Goal: Information Seeking & Learning: Learn about a topic

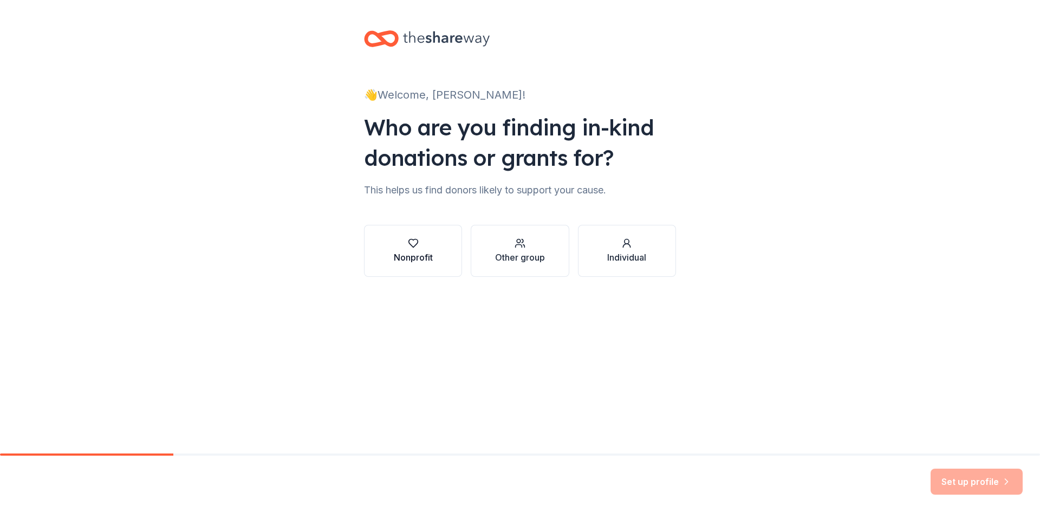
click at [421, 249] on div "Nonprofit" at bounding box center [413, 251] width 39 height 26
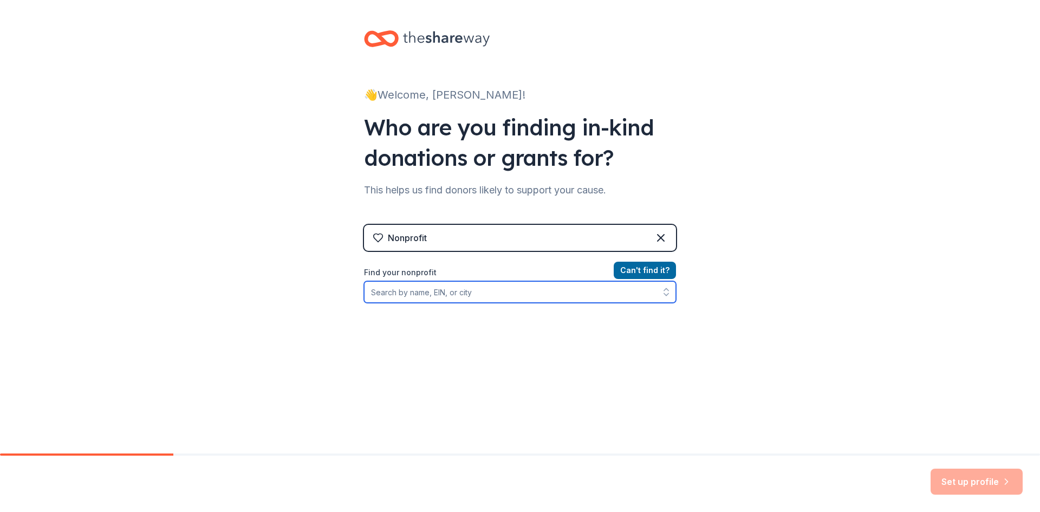
click at [378, 293] on input "Find your nonprofit" at bounding box center [520, 292] width 312 height 22
paste input "68-0472204"
type input "68-0472204"
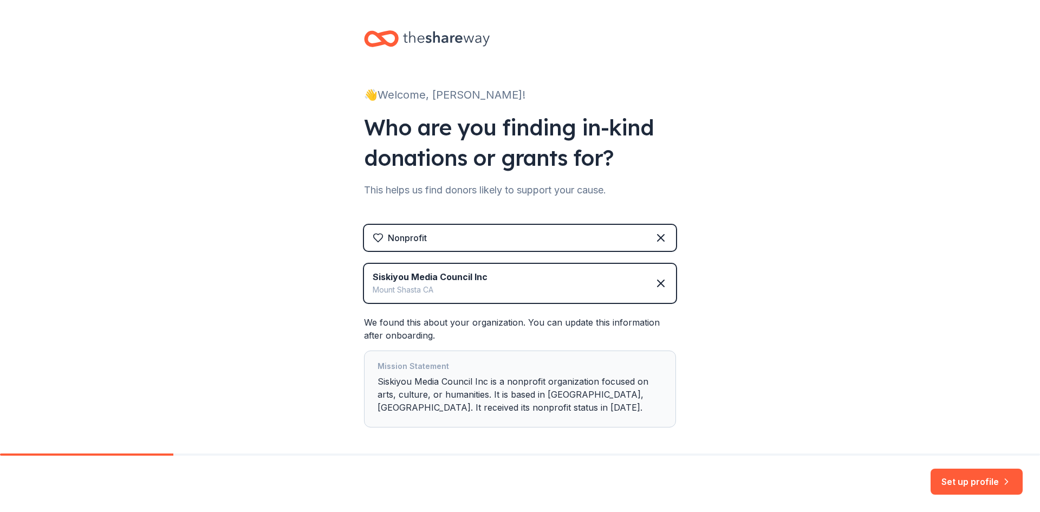
scroll to position [48, 0]
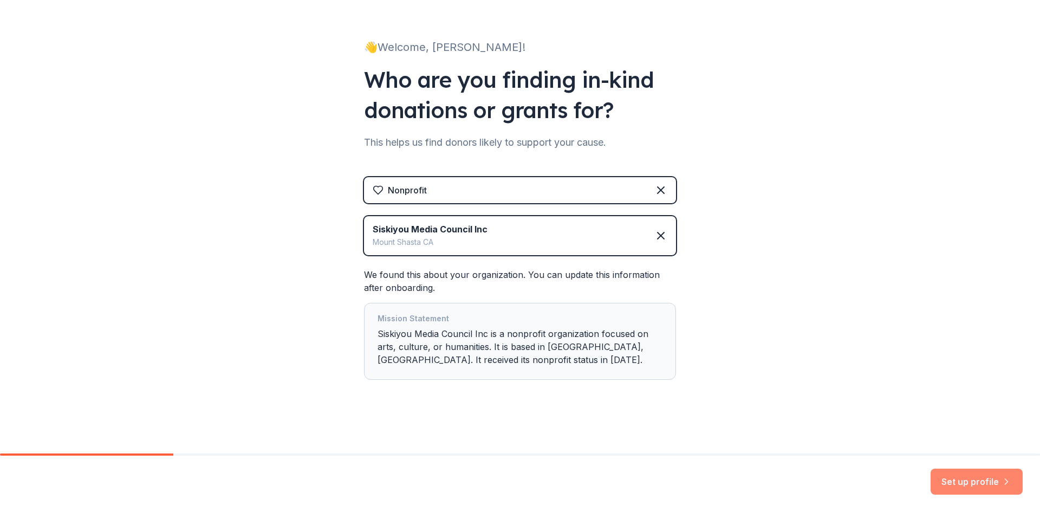
click at [965, 481] on button "Set up profile" at bounding box center [977, 482] width 92 height 26
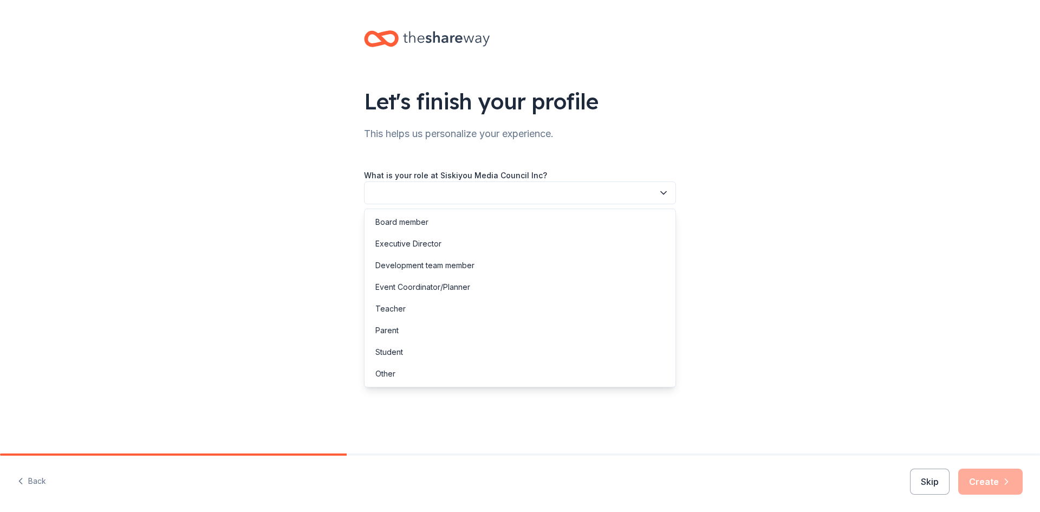
click at [381, 192] on button "button" at bounding box center [520, 192] width 312 height 23
click at [393, 241] on div "Executive Director" at bounding box center [408, 243] width 66 height 13
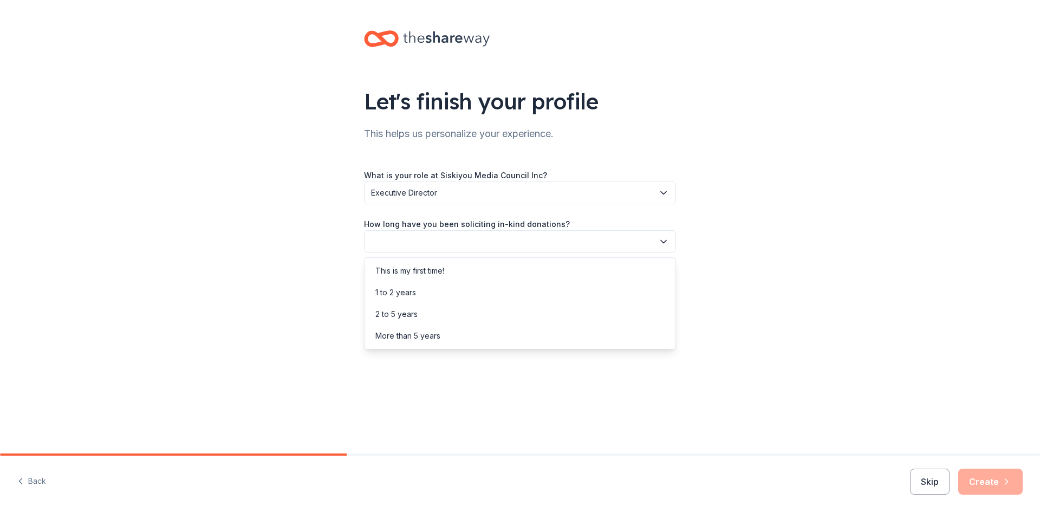
click at [404, 239] on button "button" at bounding box center [520, 241] width 312 height 23
click at [390, 270] on div "This is my first time!" at bounding box center [409, 270] width 69 height 13
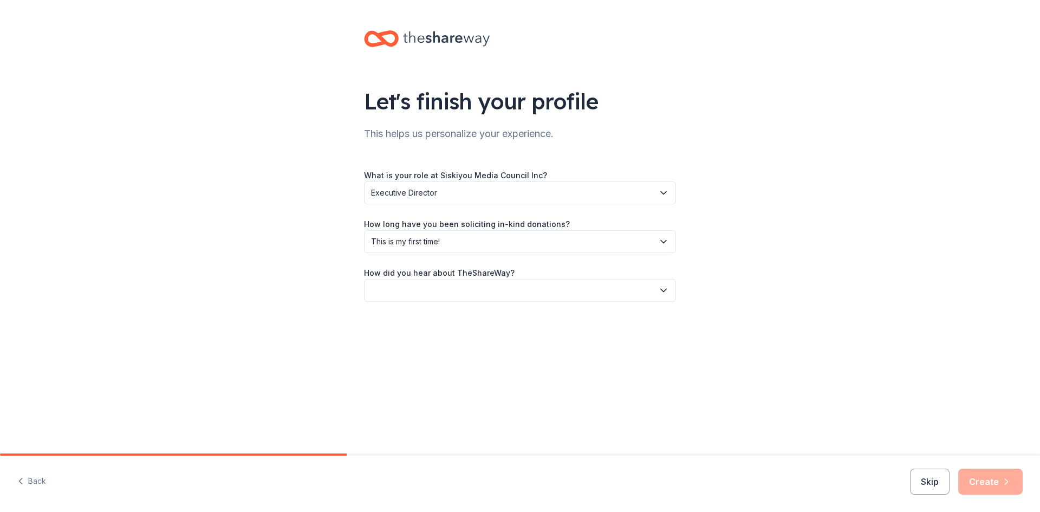
click at [408, 290] on button "button" at bounding box center [520, 290] width 312 height 23
click at [383, 410] on div "Other" at bounding box center [385, 406] width 20 height 13
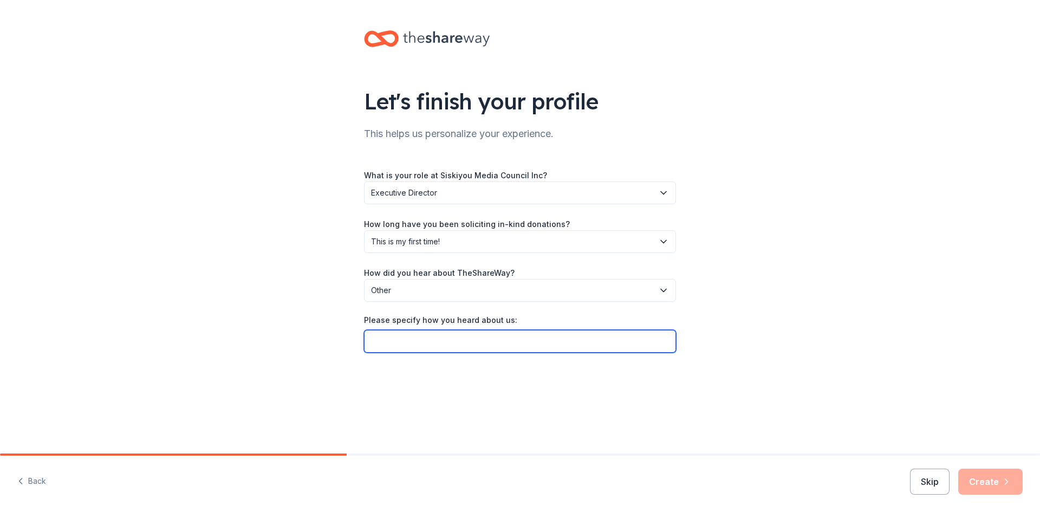
click at [378, 345] on input "Please specify how you heard about us:" at bounding box center [520, 341] width 312 height 23
click at [455, 336] on input "Cheryl Smith from Dew" at bounding box center [520, 341] width 312 height 23
paste input "lyn Nonprofit Services https://dewlyn.com"
click at [371, 340] on input "Cheryl Smith from Dewlyn Nonprofit Services https://dewlyn.com" at bounding box center [520, 341] width 312 height 23
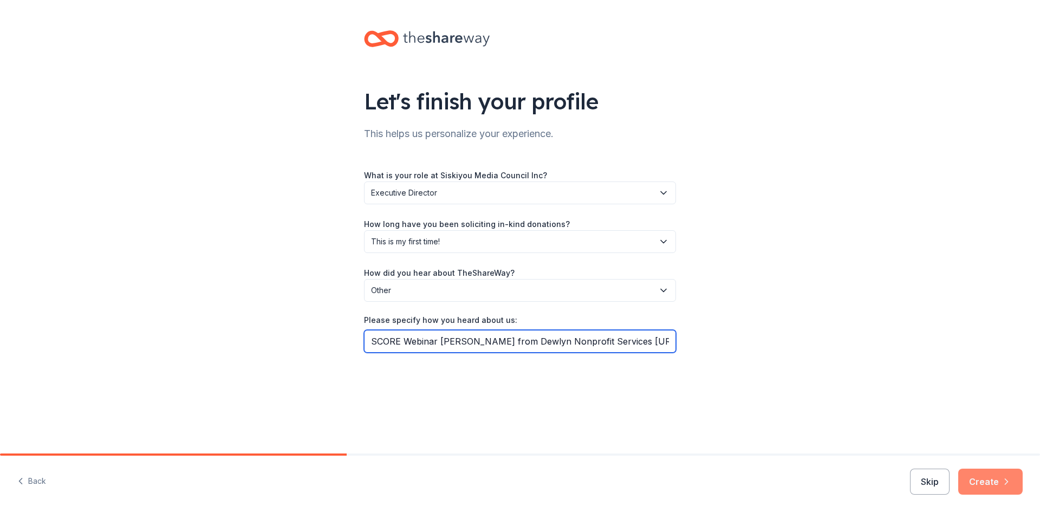
type input "SCORE Webinar Cheryl Smith from Dewlyn Nonprofit Services https://dewlyn.com"
click at [993, 478] on button "Create" at bounding box center [990, 482] width 64 height 26
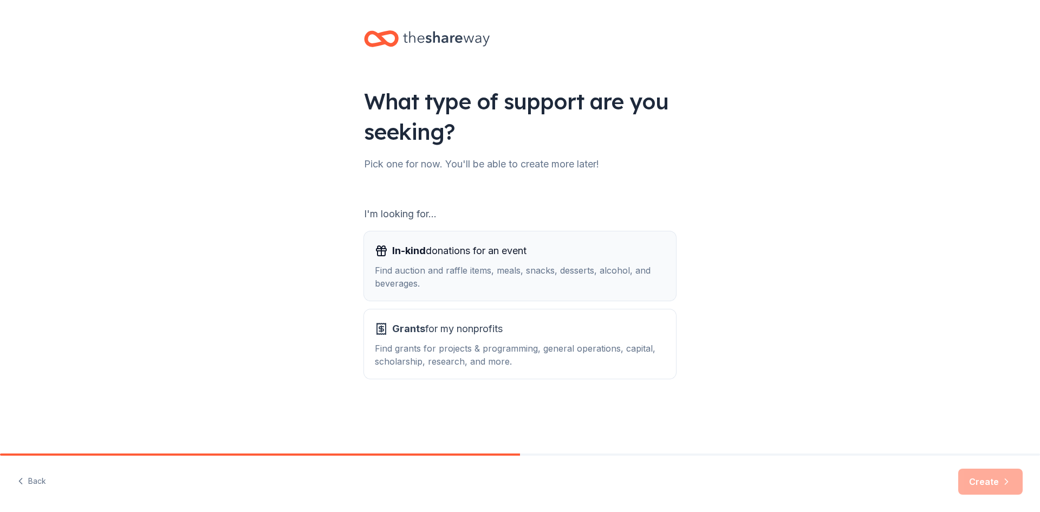
click at [441, 281] on div "Find auction and raffle items, meals, snacks, desserts, alcohol, and beverages." at bounding box center [520, 277] width 290 height 26
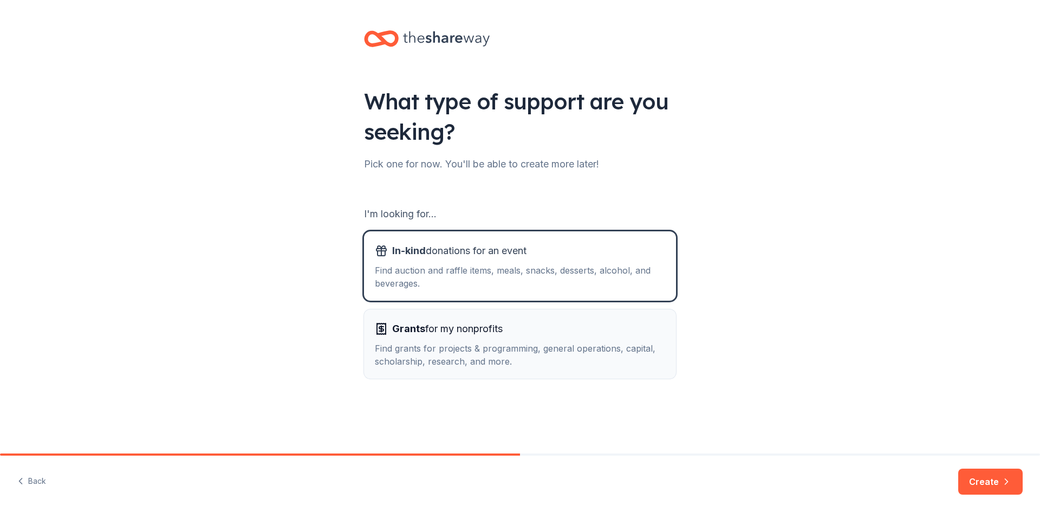
click at [450, 359] on div "Find grants for projects & programming, general operations, capital, scholarshi…" at bounding box center [520, 355] width 290 height 26
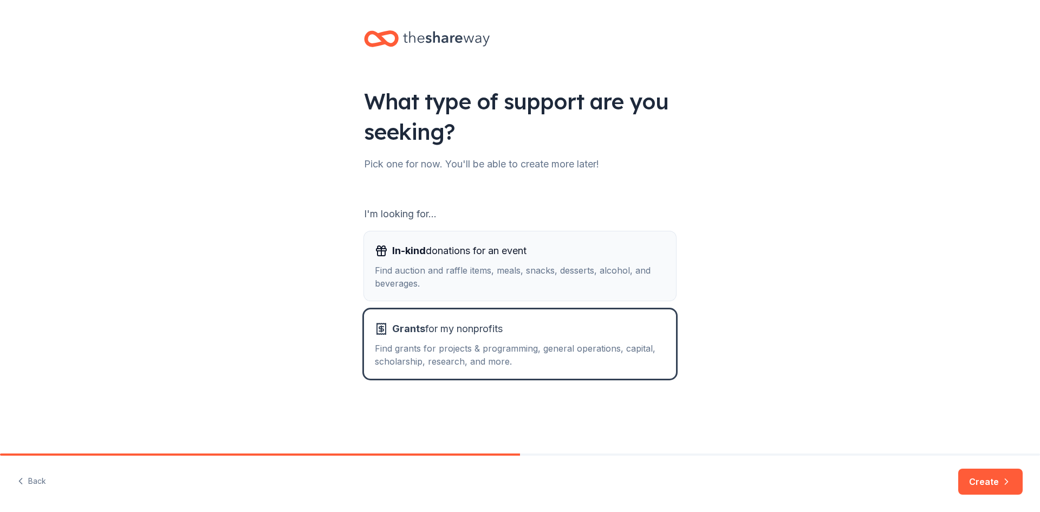
click at [428, 271] on div "Find auction and raffle items, meals, snacks, desserts, alcohol, and beverages." at bounding box center [520, 277] width 290 height 26
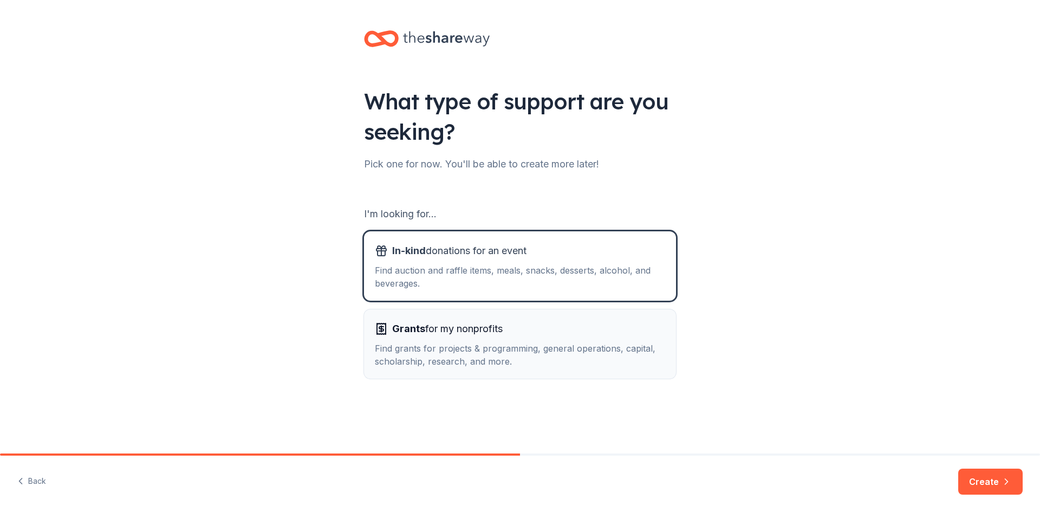
click at [453, 353] on div "Find grants for projects & programming, general operations, capital, scholarshi…" at bounding box center [520, 355] width 290 height 26
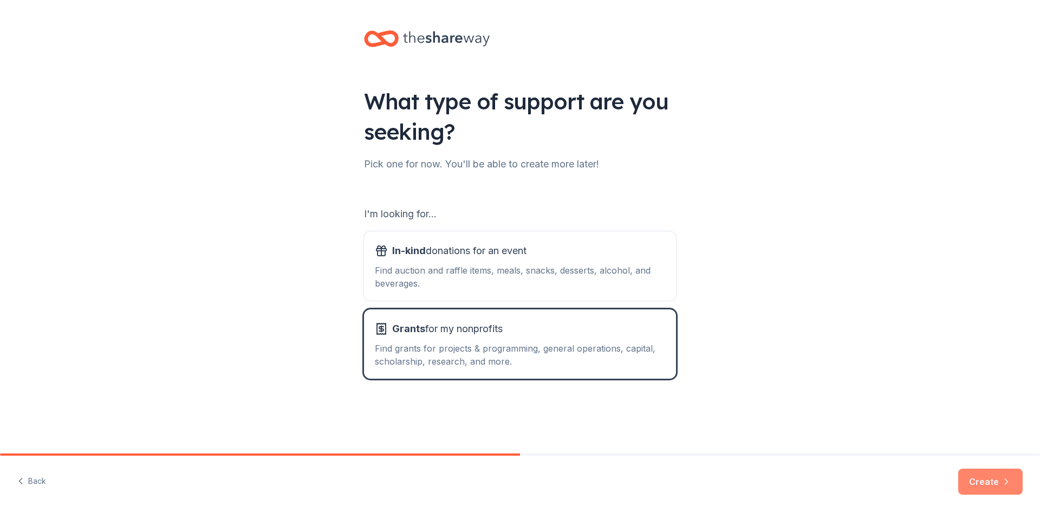
click at [991, 477] on button "Create" at bounding box center [990, 482] width 64 height 26
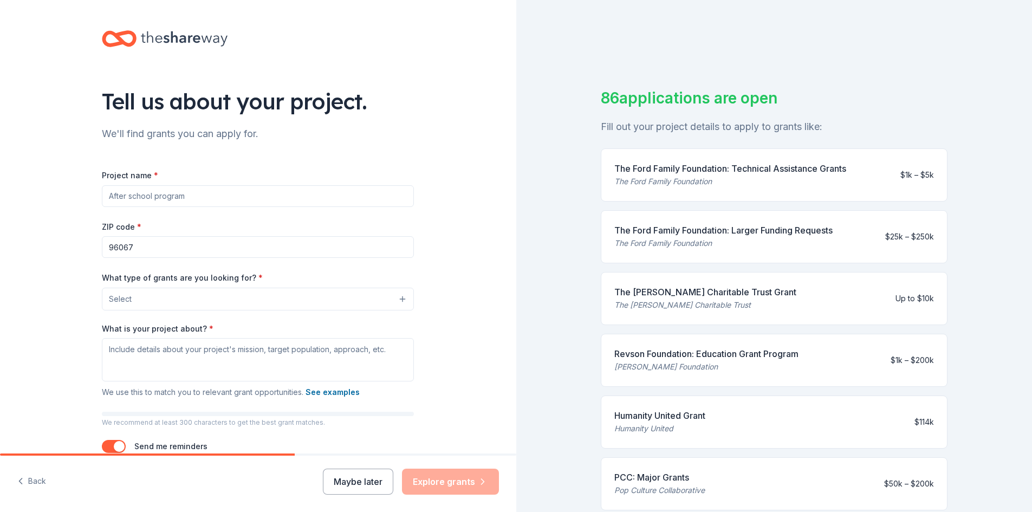
click at [127, 199] on input "Project name *" at bounding box center [258, 196] width 312 height 22
type input "E"
type input "Low Power FM Radio"
click at [150, 300] on button "Select" at bounding box center [258, 299] width 312 height 23
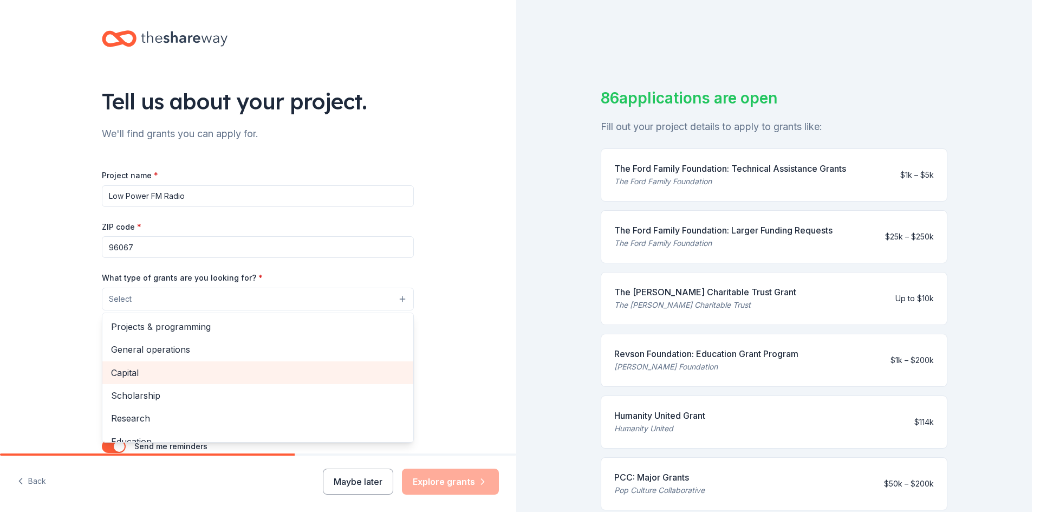
click at [126, 376] on span "Capital" at bounding box center [258, 373] width 294 height 14
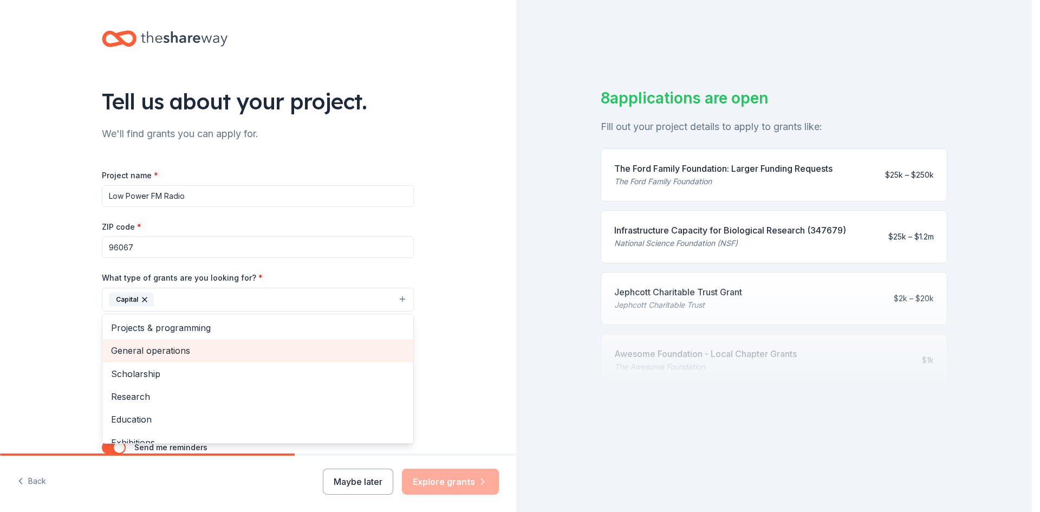
click at [130, 349] on span "General operations" at bounding box center [258, 350] width 294 height 14
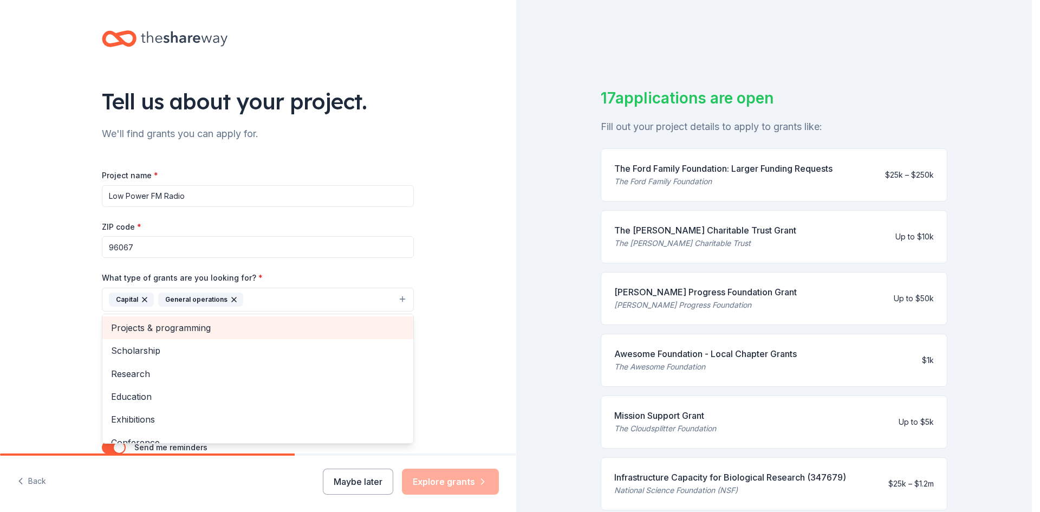
click at [139, 327] on span "Projects & programming" at bounding box center [258, 328] width 294 height 14
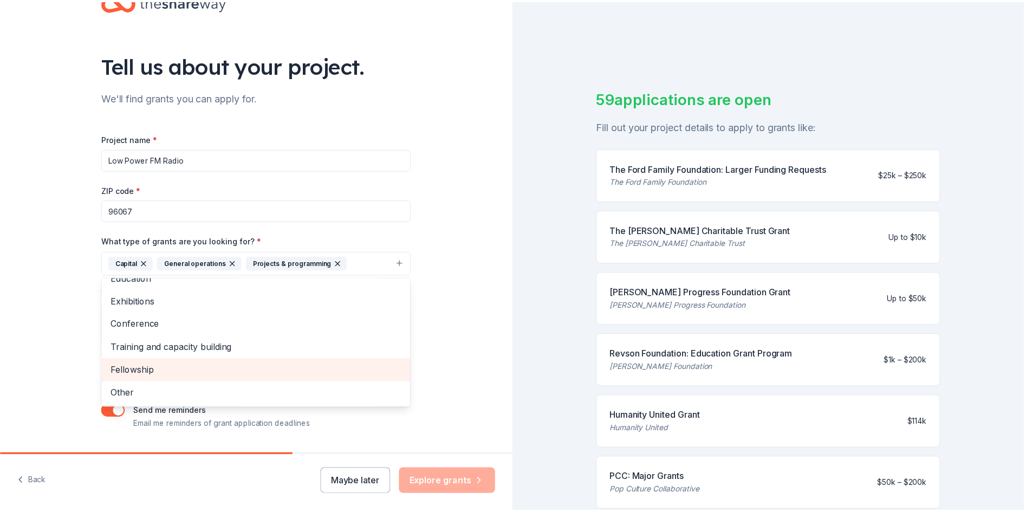
scroll to position [23, 0]
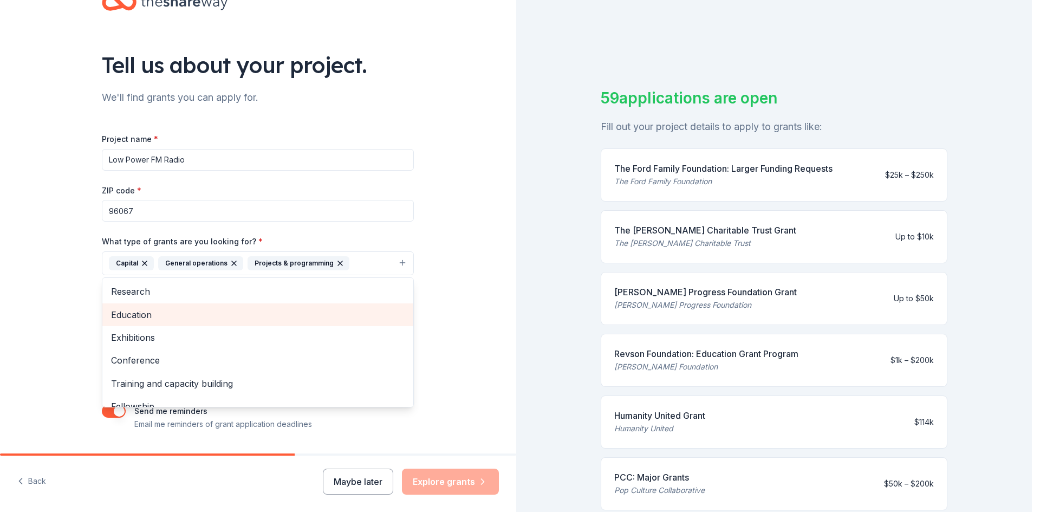
click at [124, 317] on span "Education" at bounding box center [258, 315] width 294 height 14
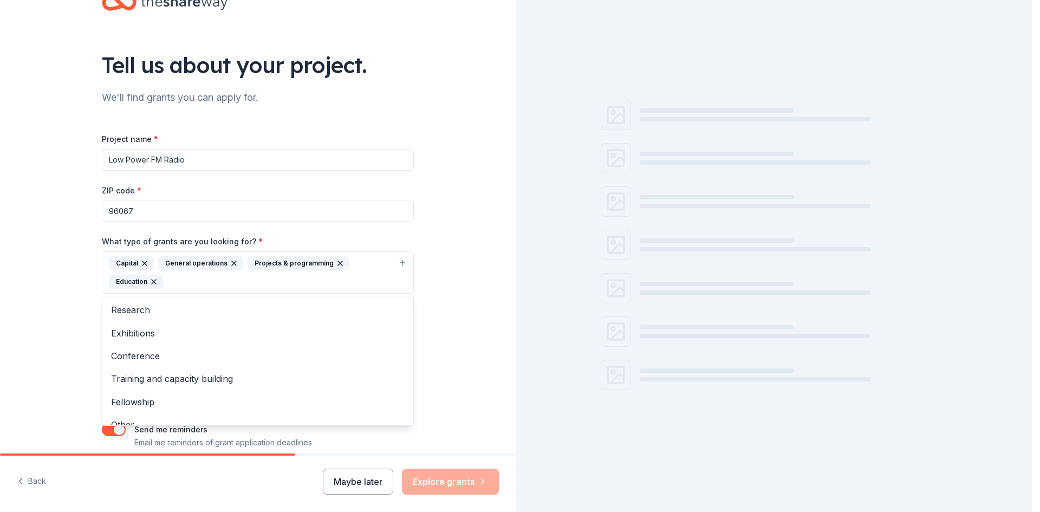
click at [59, 318] on div "Tell us about your project. We'll find grants you can apply for. Project name *…" at bounding box center [258, 232] width 516 height 537
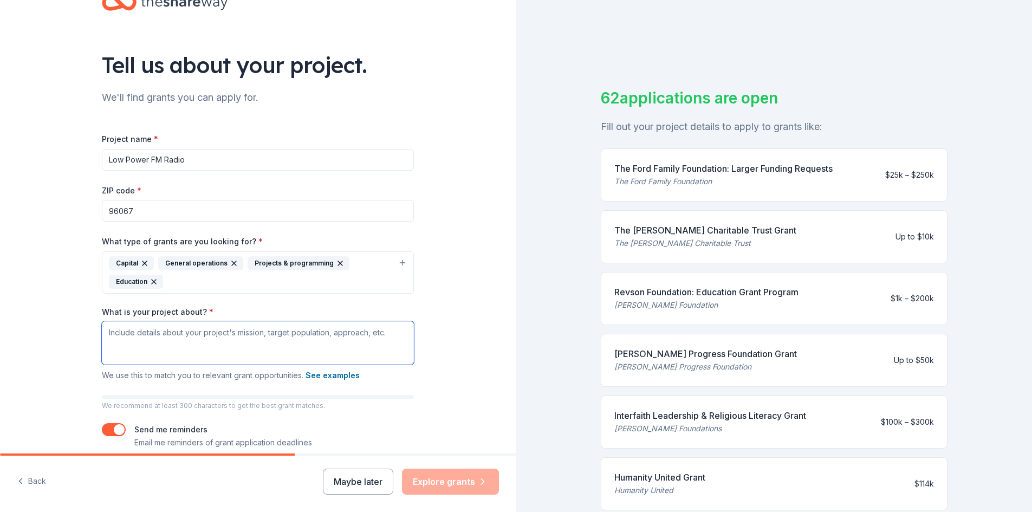
click at [132, 334] on textarea "What is your project about? *" at bounding box center [258, 342] width 312 height 43
paste textarea "The RadioSisQ.org Low Power FM Consortium unites 12 community-based stations ac…"
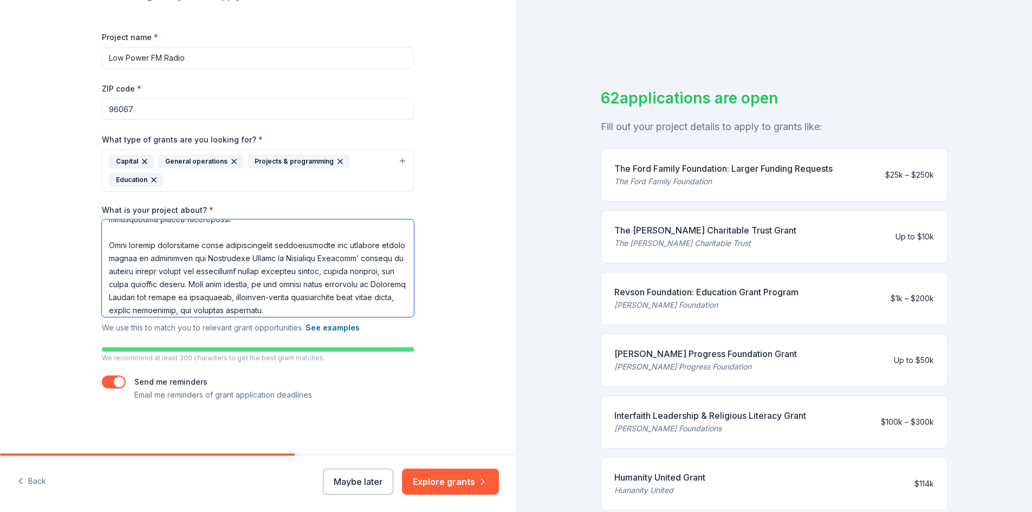
scroll to position [198, 0]
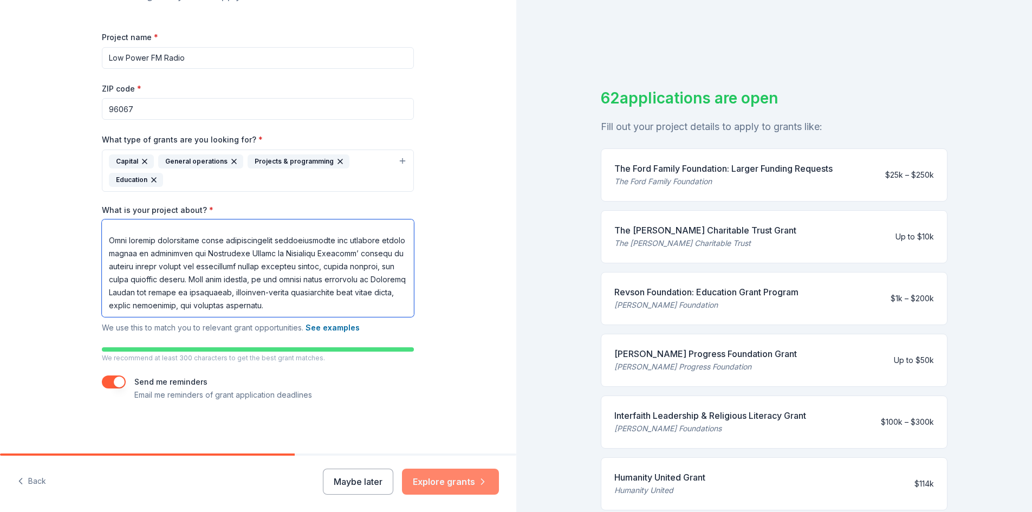
type textarea "The RadioSisQ.org Low Power FM Consortium unites 12 community-based stations ac…"
click at [451, 478] on button "Explore grants" at bounding box center [450, 482] width 97 height 26
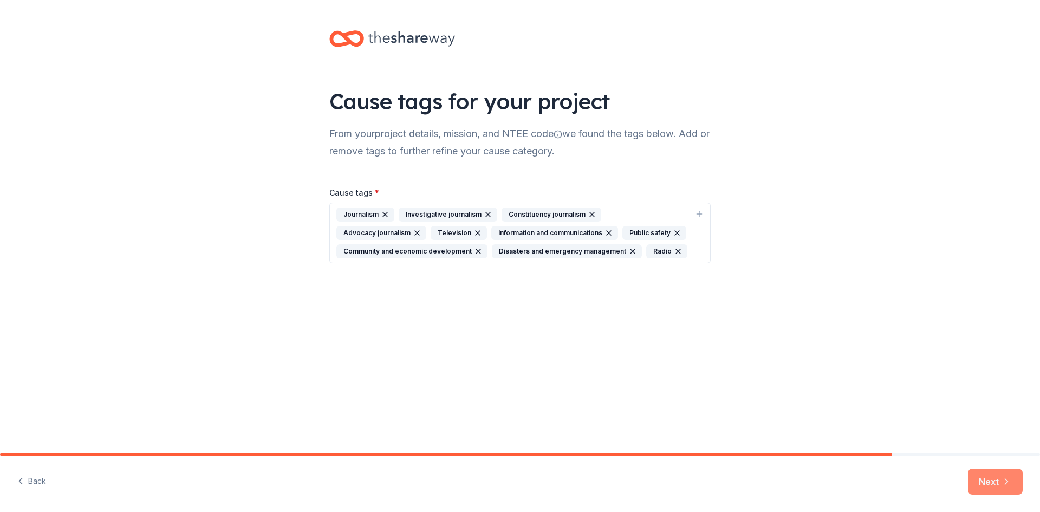
click at [983, 482] on button "Next" at bounding box center [995, 482] width 55 height 26
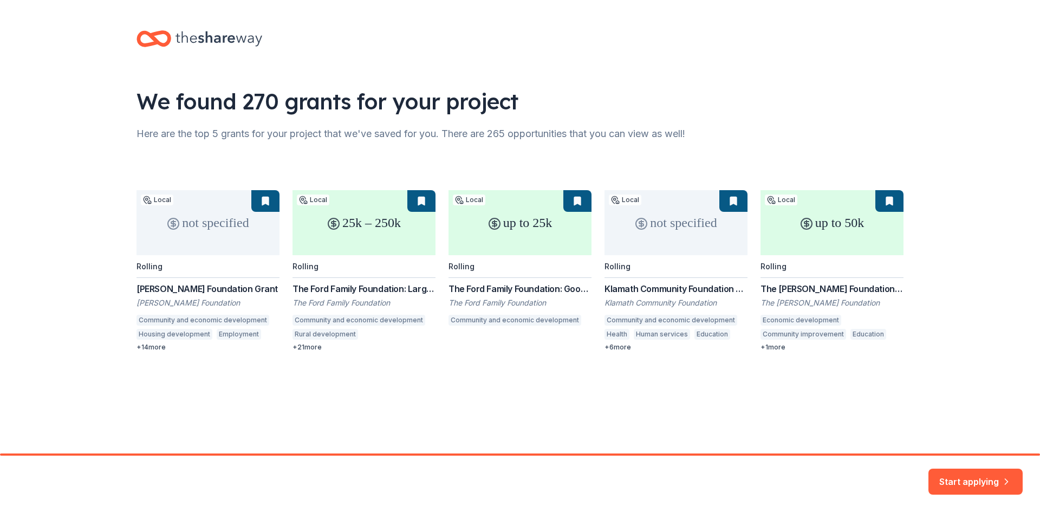
click at [153, 349] on div "not specified Local Rolling S. H. Cowell Foundation Grant S H Cowell Foundation…" at bounding box center [520, 270] width 767 height 161
click at [135, 348] on div "We found 270 grants for your project Here are the top 5 grants for your project…" at bounding box center [520, 202] width 802 height 404
click at [950, 476] on button "Start applying" at bounding box center [976, 475] width 94 height 26
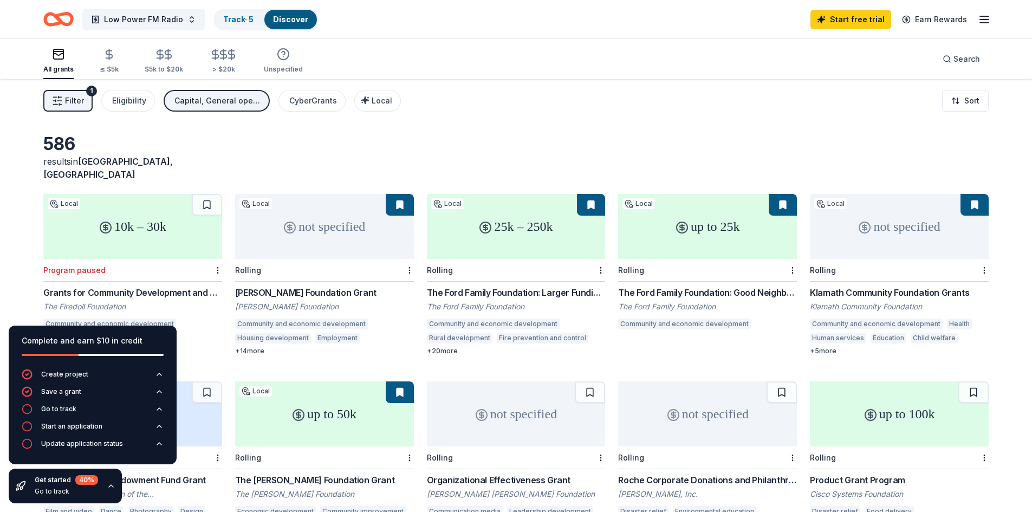
click at [109, 489] on icon "button" at bounding box center [111, 486] width 9 height 9
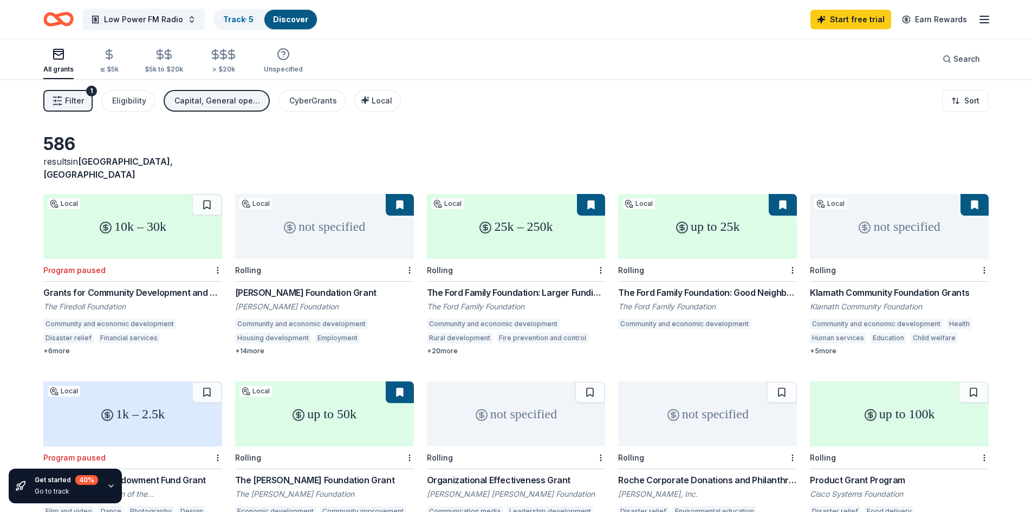
click at [54, 491] on div "Go to track" at bounding box center [66, 491] width 63 height 9
click at [108, 484] on icon "button" at bounding box center [111, 486] width 9 height 9
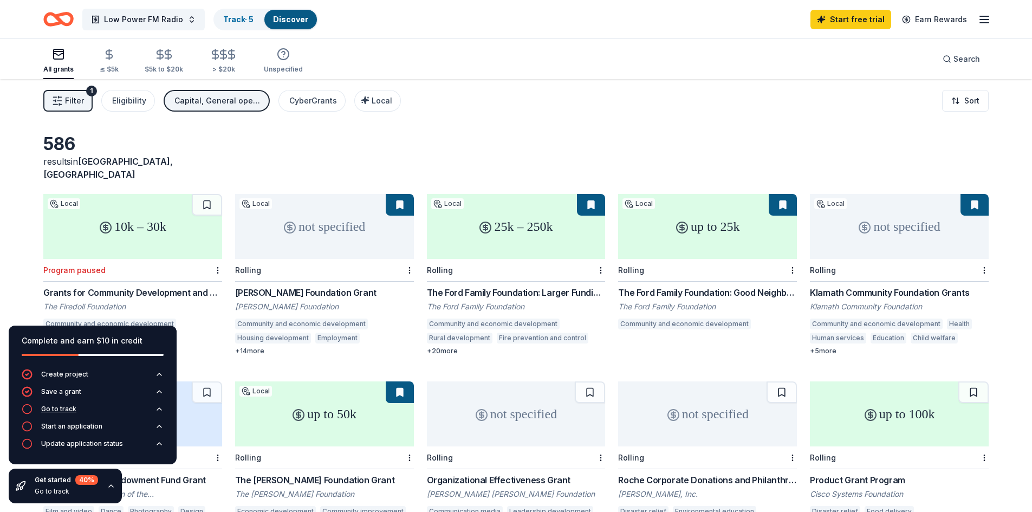
click at [67, 411] on div "Go to track" at bounding box center [58, 409] width 35 height 9
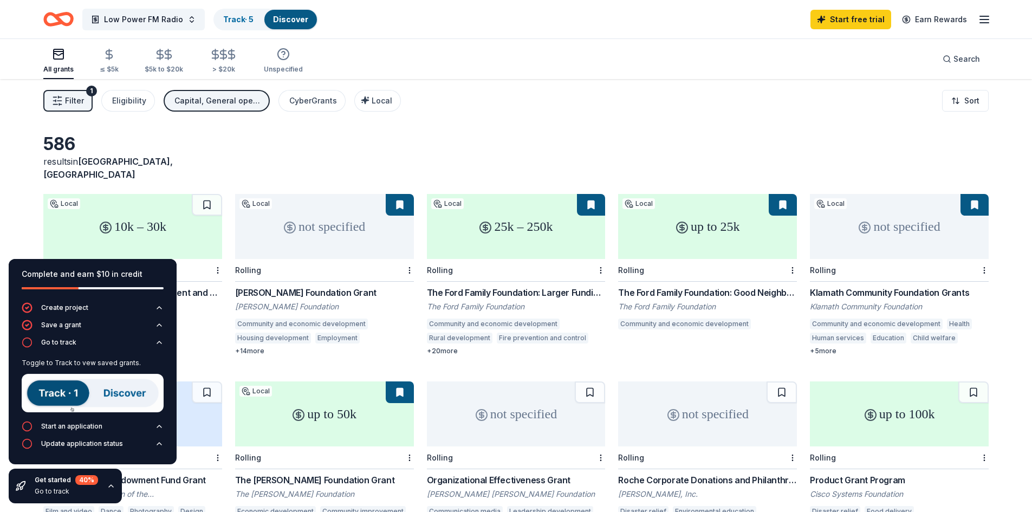
click at [111, 487] on icon "button" at bounding box center [111, 486] width 9 height 9
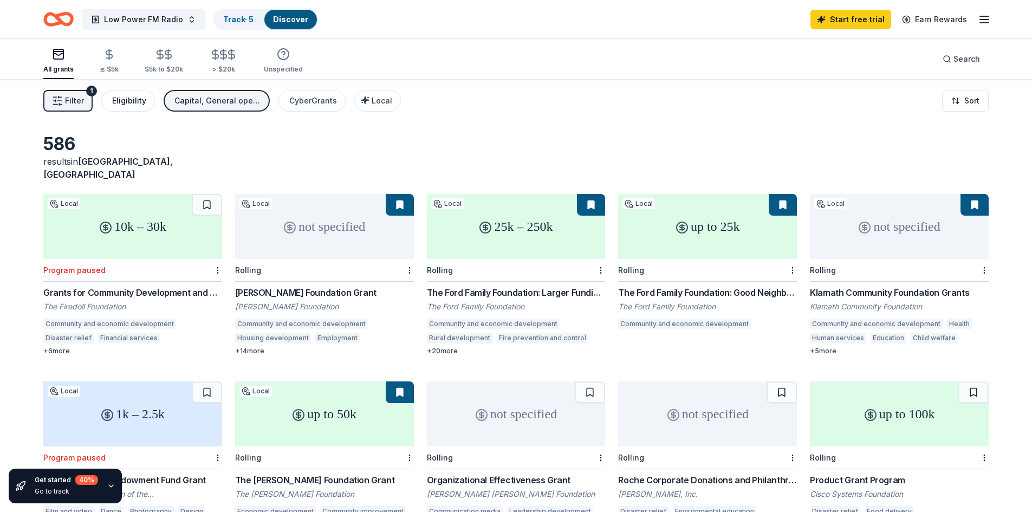
click at [118, 102] on div "Eligibility" at bounding box center [129, 100] width 34 height 13
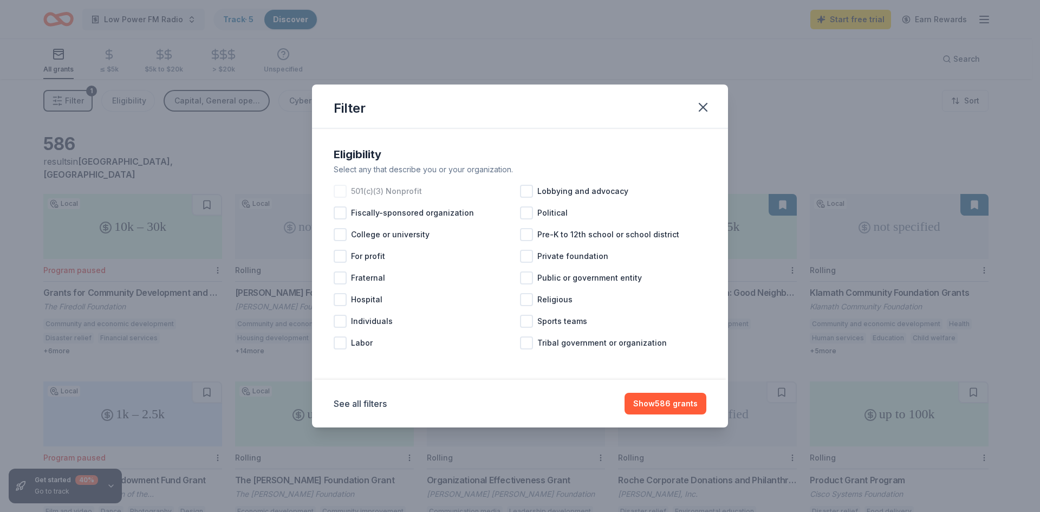
click at [340, 192] on div at bounding box center [340, 191] width 13 height 13
click at [345, 323] on div at bounding box center [340, 321] width 13 height 13
click at [665, 401] on button "Show 335 grants" at bounding box center [666, 404] width 81 height 22
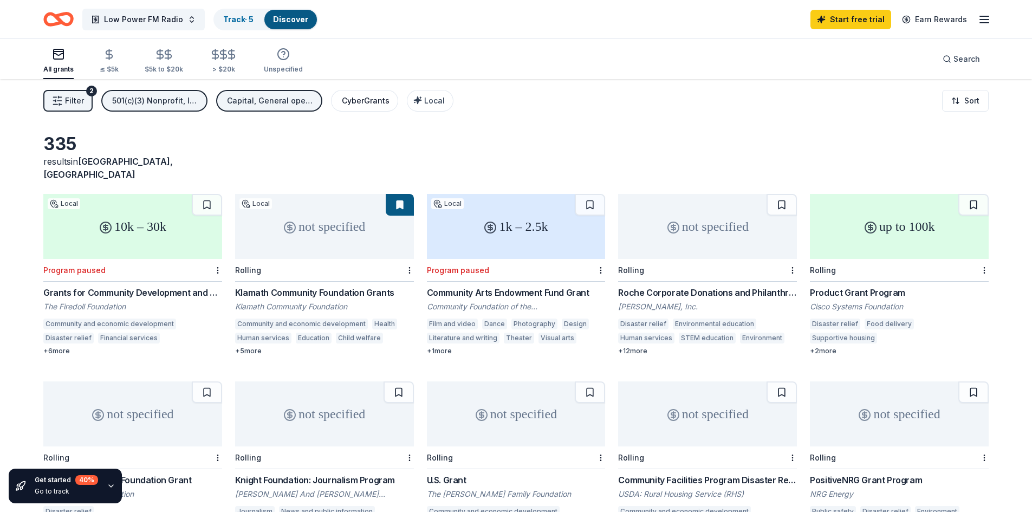
click at [364, 102] on div "CyberGrants" at bounding box center [366, 100] width 48 height 13
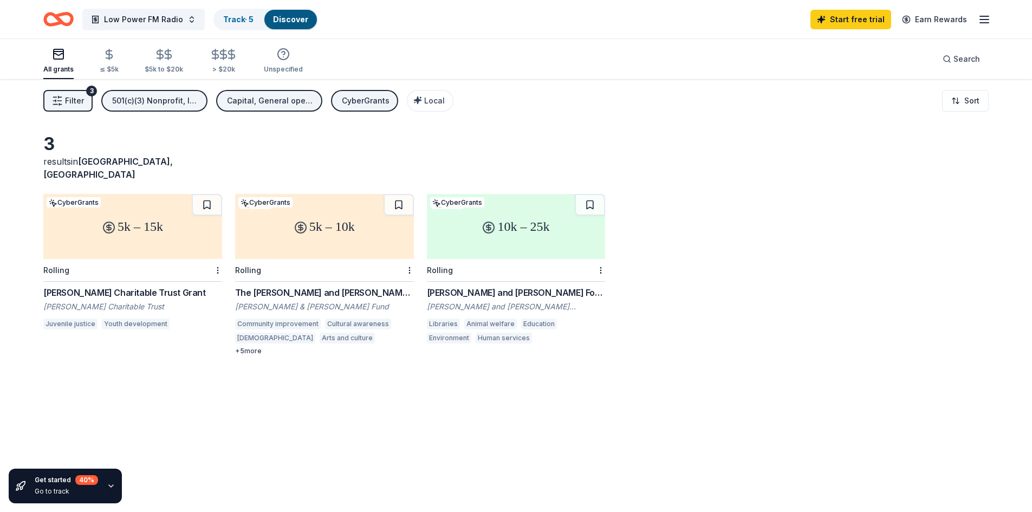
drag, startPoint x: 620, startPoint y: 324, endPoint x: 327, endPoint y: 277, distance: 296.8
click at [327, 277] on div "5k – 15k CyberGrants Rolling Willis C. Helm Charitable Trust Grant Willis C. He…" at bounding box center [515, 274] width 945 height 161
drag, startPoint x: 673, startPoint y: 321, endPoint x: 62, endPoint y: 241, distance: 615.8
click at [44, 245] on div "5k – 15k CyberGrants Rolling Willis C. Helm Charitable Trust Grant Willis C. He…" at bounding box center [515, 274] width 945 height 161
click at [346, 102] on div "CyberGrants" at bounding box center [366, 100] width 48 height 13
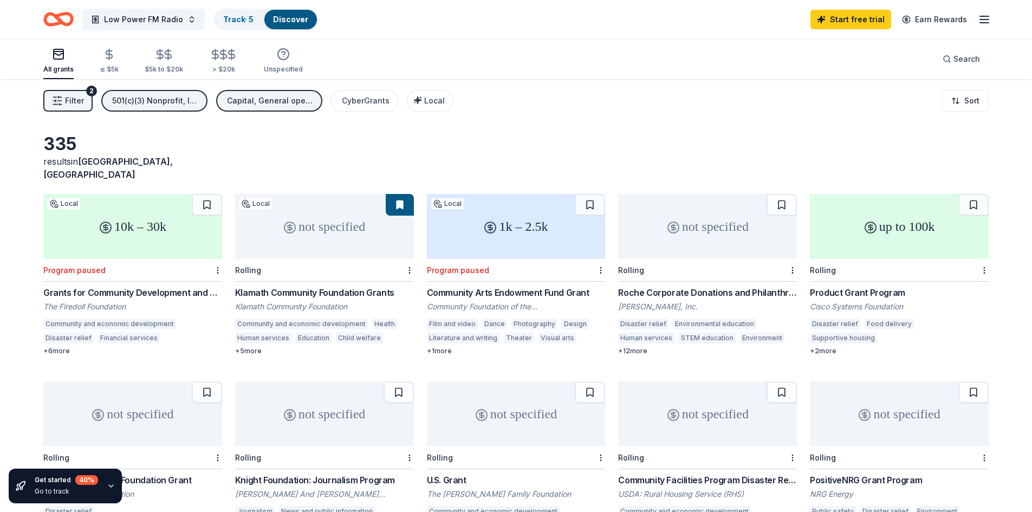
click at [147, 102] on div "501(c)(3) Nonprofit, Individuals" at bounding box center [155, 100] width 87 height 13
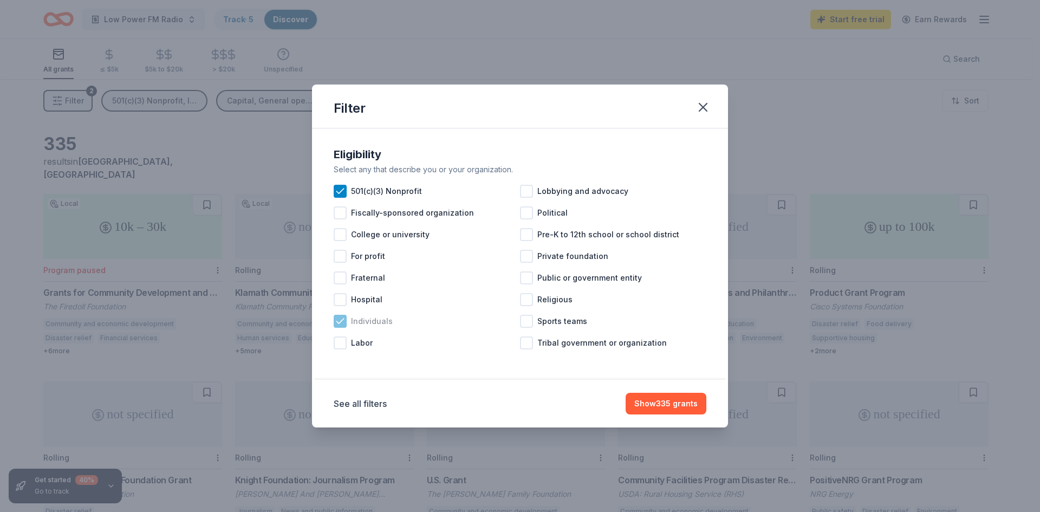
click at [343, 319] on icon at bounding box center [339, 321] width 7 height 5
click at [657, 403] on button "Show 486 grants" at bounding box center [665, 404] width 82 height 22
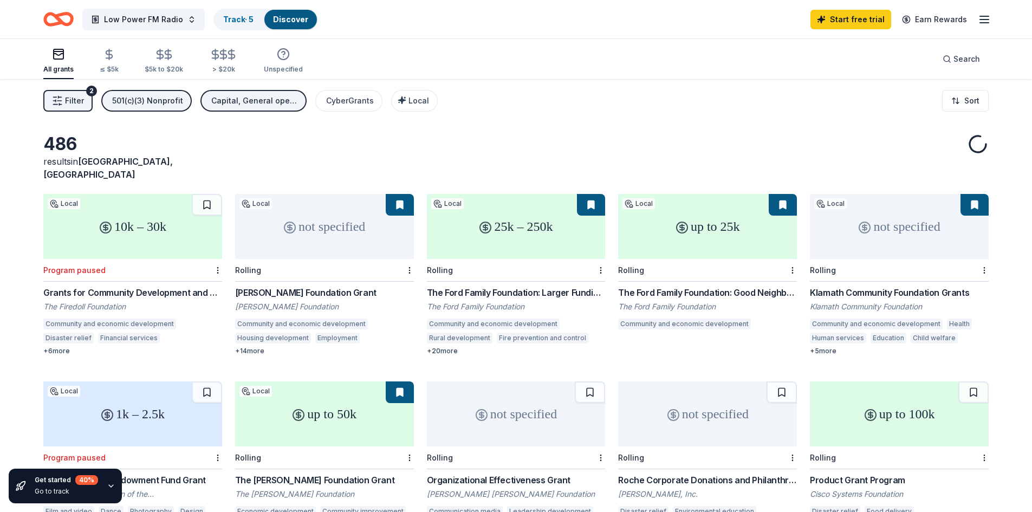
scroll to position [36, 0]
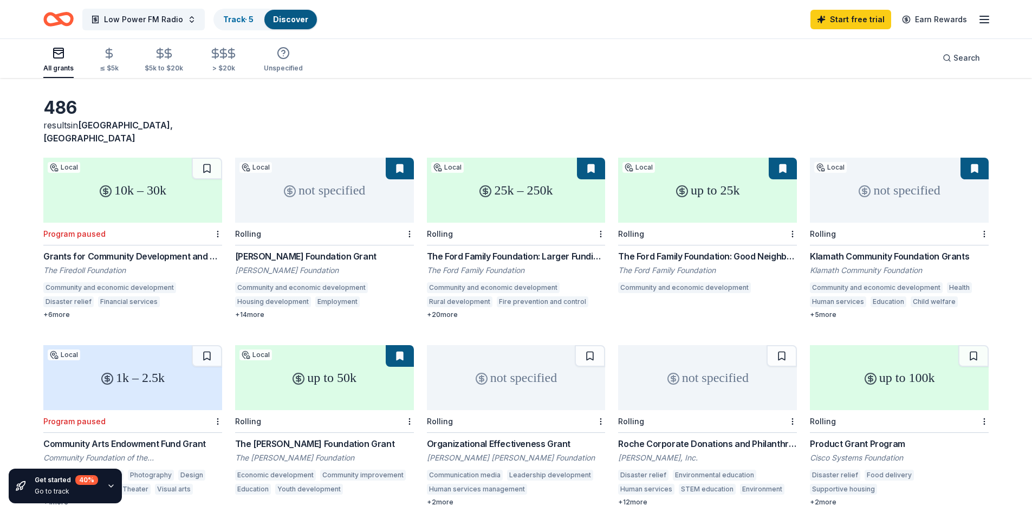
click at [988, 20] on line "button" at bounding box center [984, 20] width 9 height 0
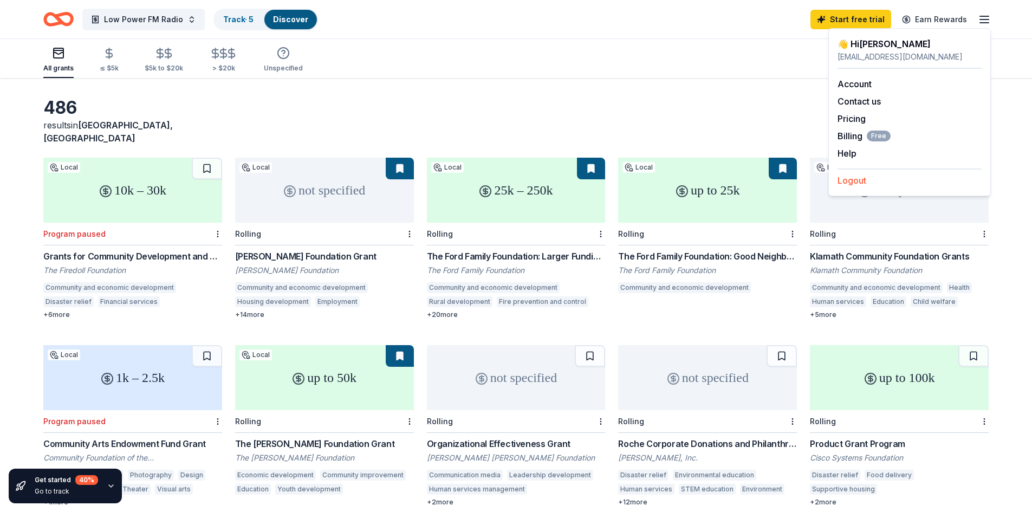
click at [843, 182] on button "Logout" at bounding box center [852, 180] width 29 height 13
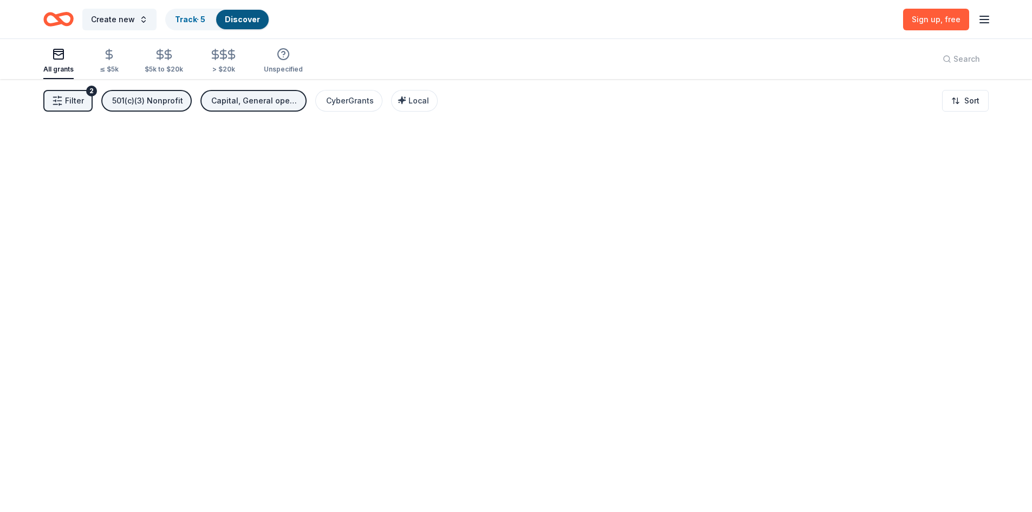
scroll to position [0, 0]
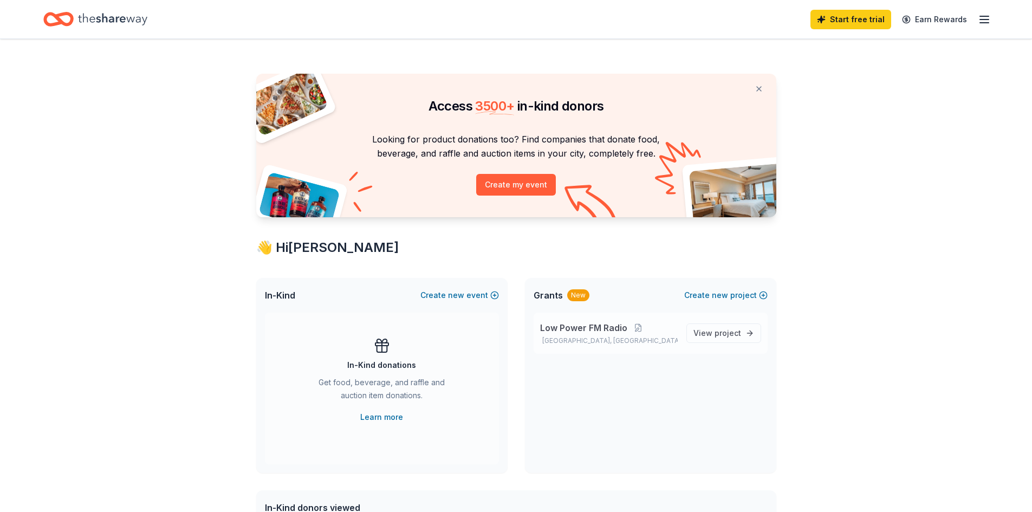
click at [583, 329] on span "Low Power FM Radio" at bounding box center [583, 327] width 87 height 13
click at [726, 334] on span "project" at bounding box center [728, 332] width 27 height 9
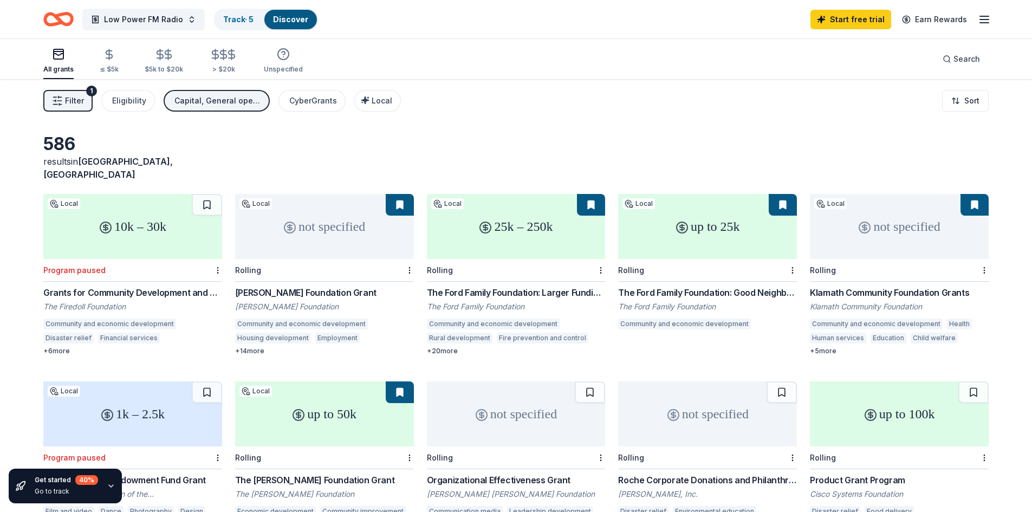
drag, startPoint x: 228, startPoint y: 278, endPoint x: 332, endPoint y: 282, distance: 104.1
click at [332, 282] on div "10k – 30k Local Program paused Grants for Community Development and Entrepreneu…" at bounding box center [515, 368] width 945 height 349
click at [330, 286] on div "[PERSON_NAME] Foundation Grant" at bounding box center [324, 292] width 179 height 13
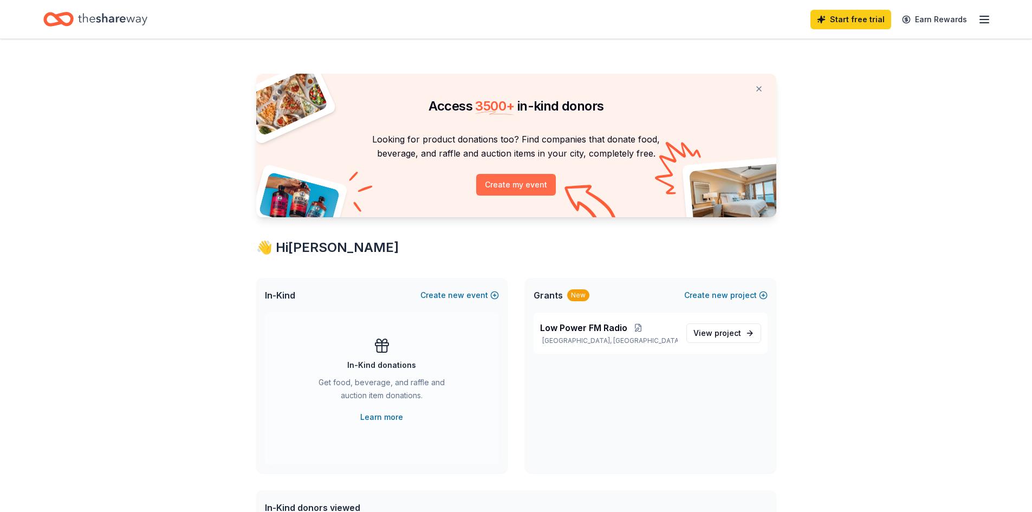
click at [511, 186] on button "Create my event" at bounding box center [516, 185] width 80 height 22
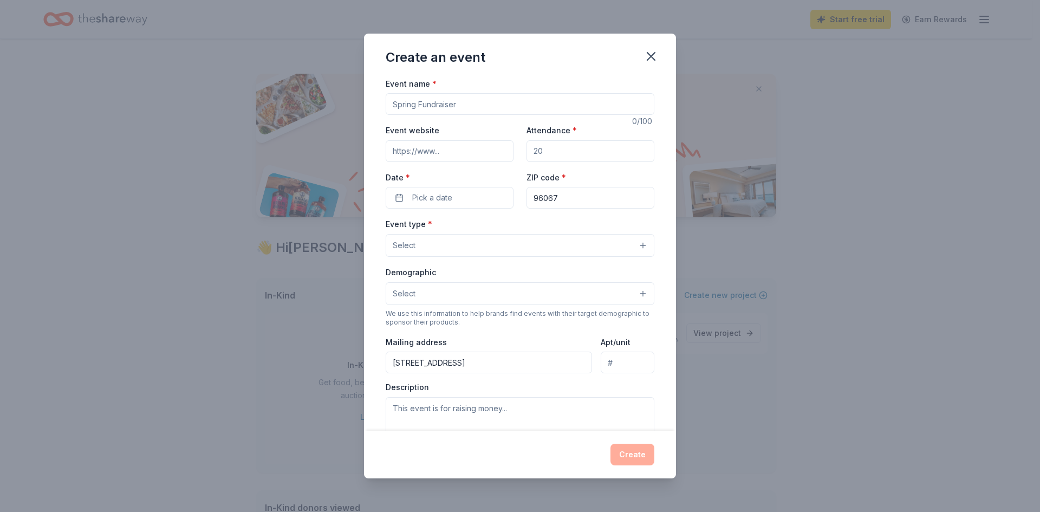
click at [478, 244] on button "Select" at bounding box center [520, 245] width 269 height 23
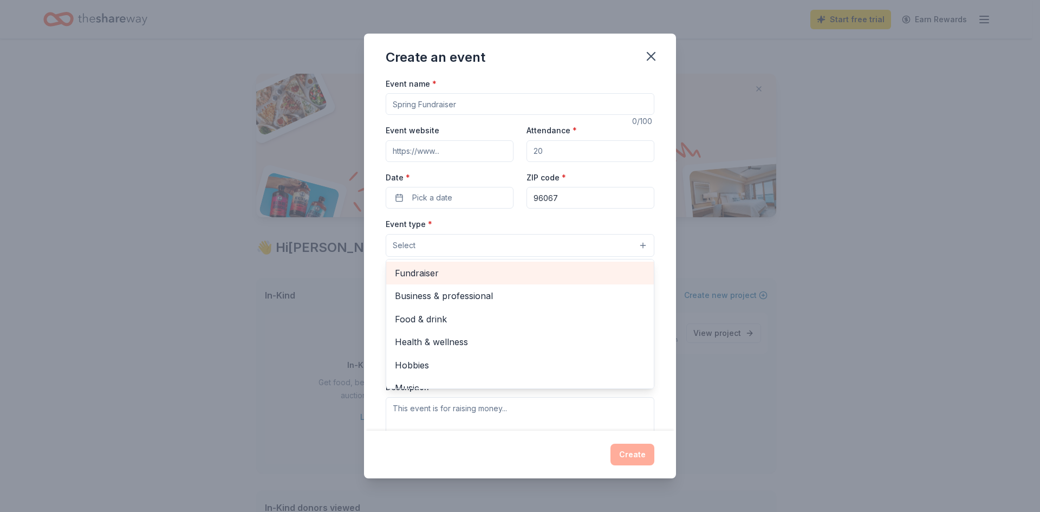
click at [457, 271] on span "Fundraiser" at bounding box center [520, 273] width 250 height 14
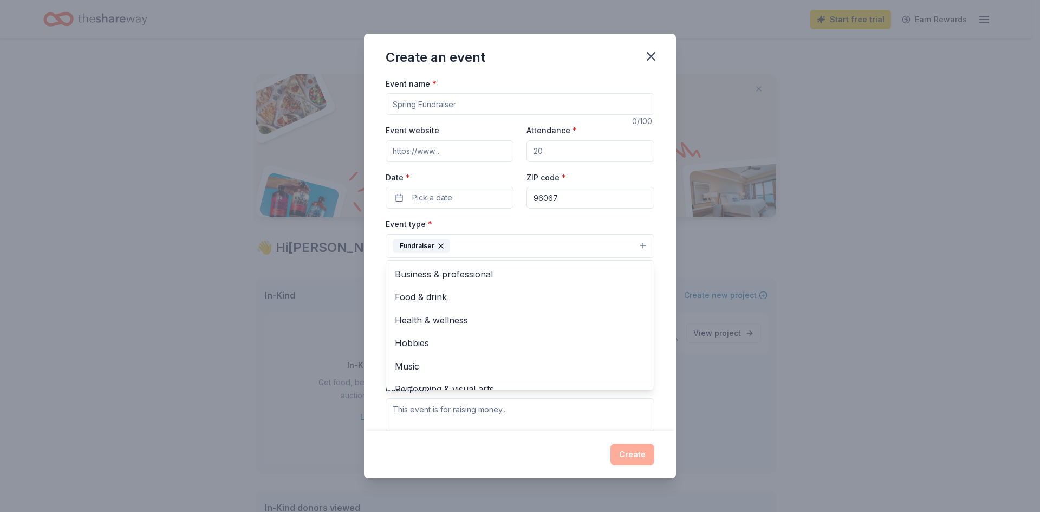
click at [372, 298] on div "Event name * 0 /100 Event website Attendance * Date * Pick a date ZIP code * 96…" at bounding box center [520, 254] width 312 height 354
click at [394, 291] on span "Select" at bounding box center [404, 294] width 23 height 13
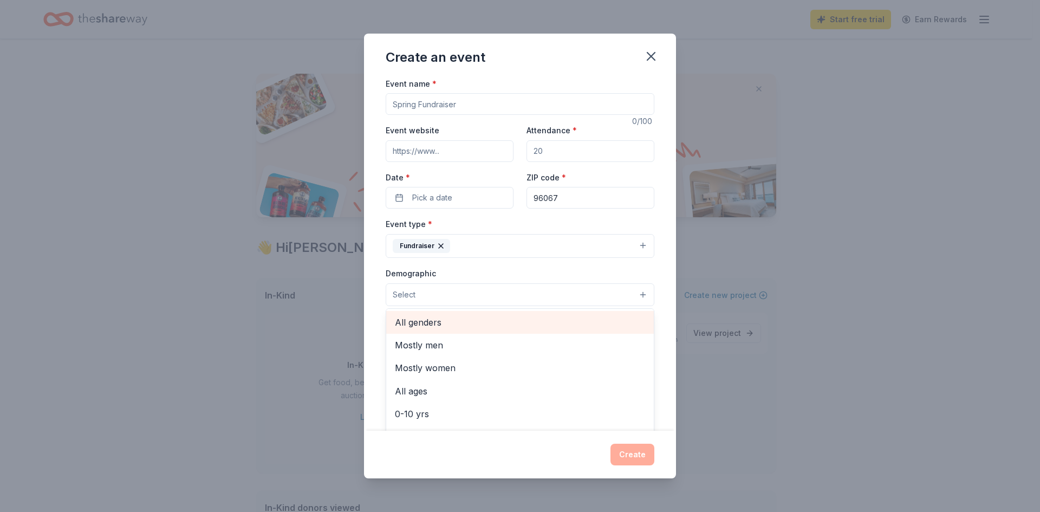
click at [399, 318] on span "All genders" at bounding box center [520, 322] width 250 height 14
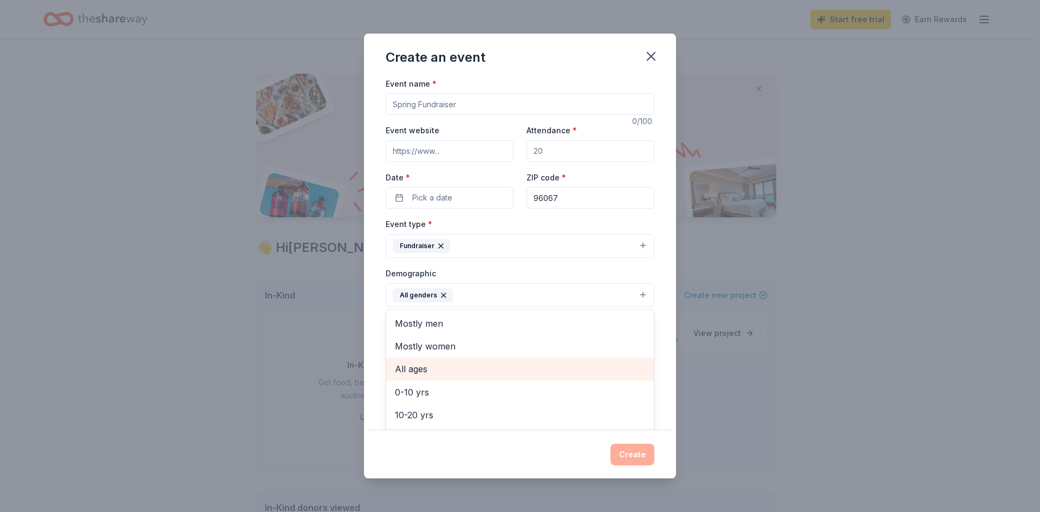
click at [399, 371] on span "All ages" at bounding box center [520, 369] width 250 height 14
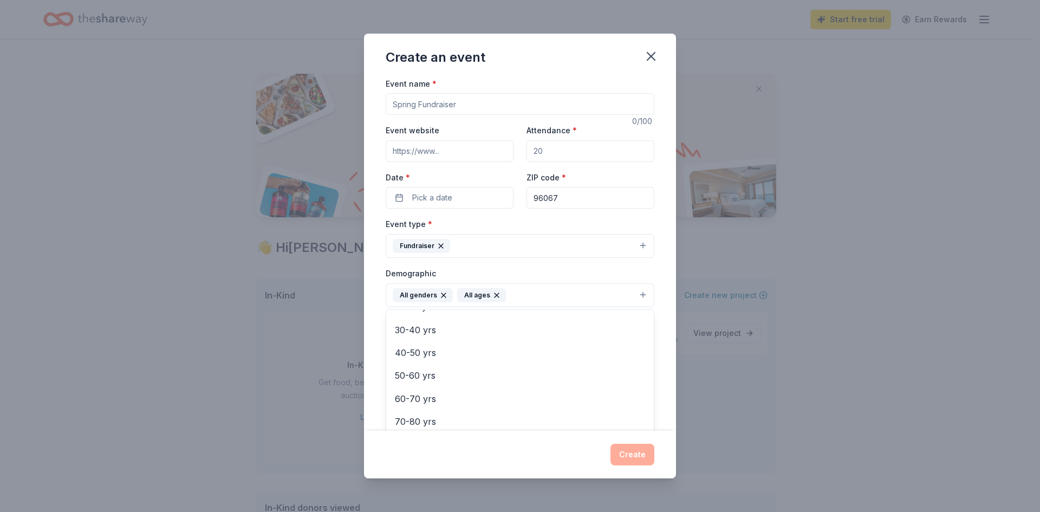
scroll to position [128, 0]
click at [378, 359] on div "Event name * 0 /100 Event website Attendance * Date * Pick a date ZIP code * 96…" at bounding box center [520, 254] width 312 height 354
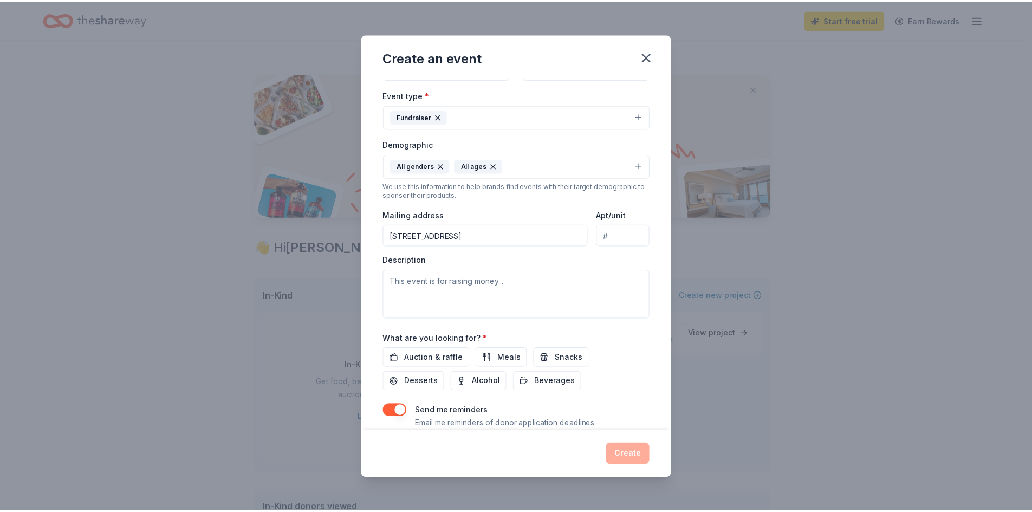
scroll to position [57, 0]
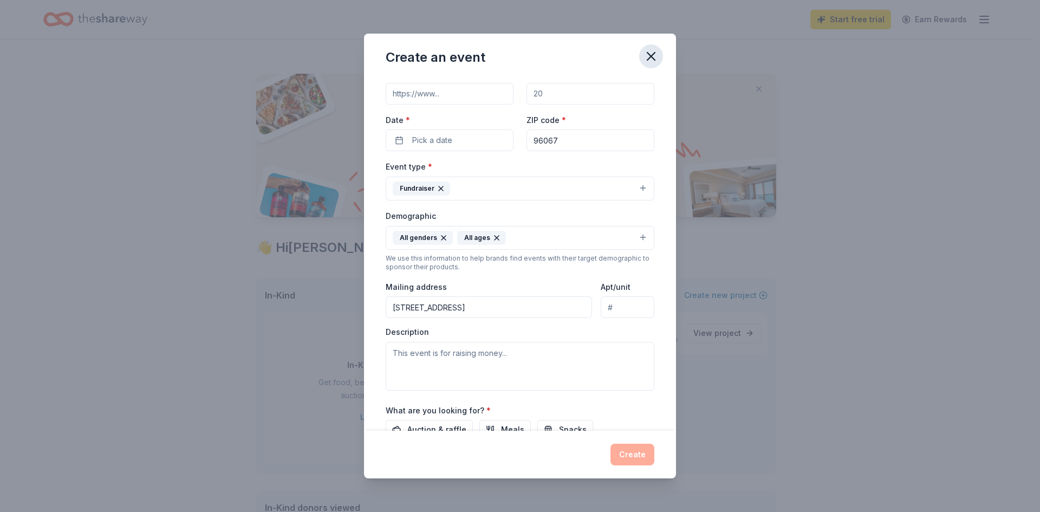
click at [649, 67] on button "button" at bounding box center [651, 56] width 24 height 24
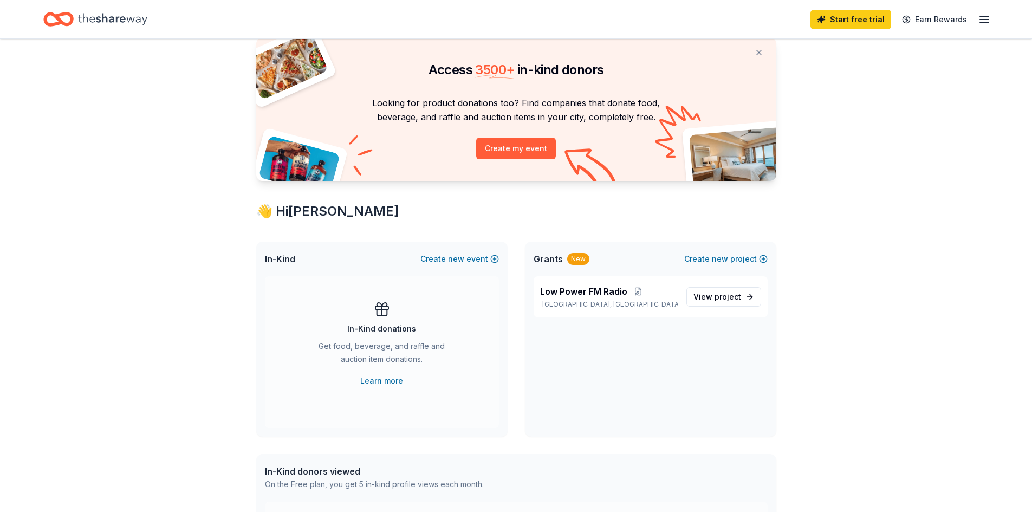
scroll to position [0, 0]
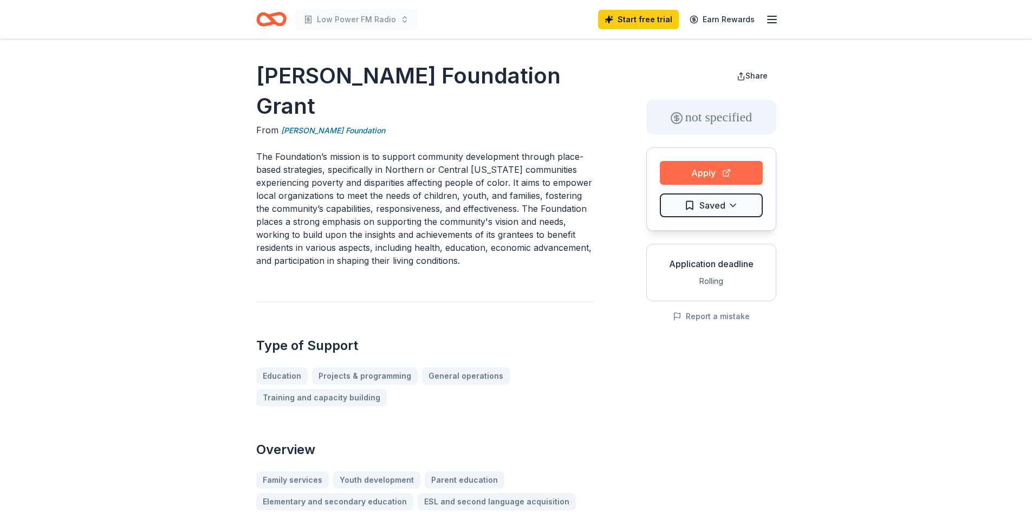
click at [697, 178] on button "Apply" at bounding box center [711, 173] width 103 height 24
